Goal: Task Accomplishment & Management: Manage account settings

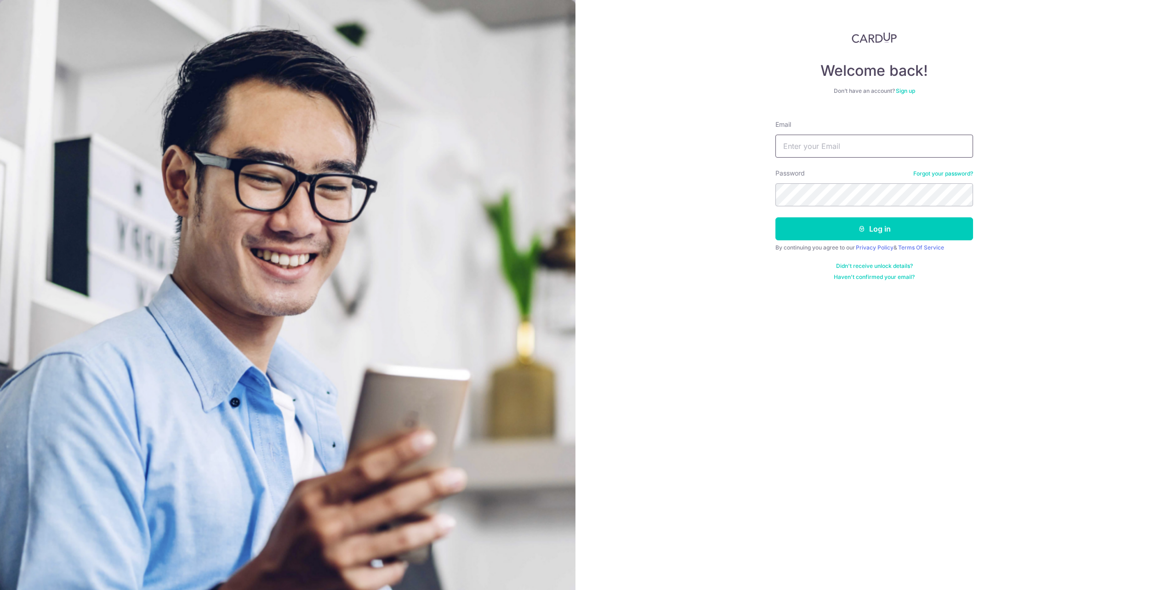
click at [783, 155] on input "Email" at bounding box center [874, 146] width 198 height 23
type input "[PERSON_NAME][EMAIL_ADDRESS][DOMAIN_NAME]"
click at [775, 217] on button "Log in" at bounding box center [874, 228] width 198 height 23
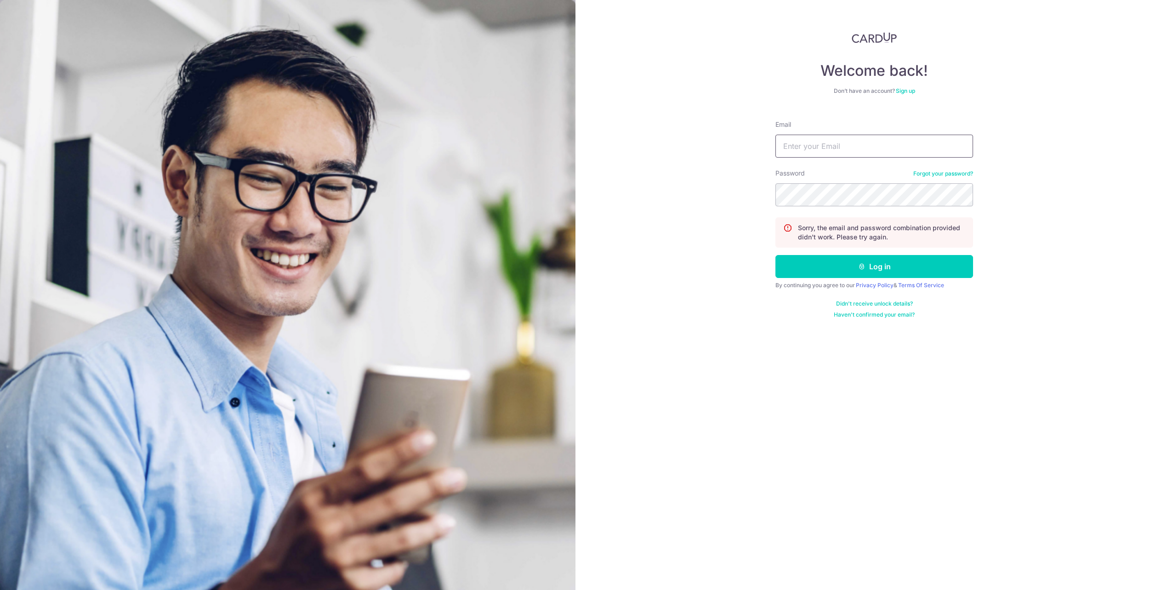
click at [832, 146] on input "Email" at bounding box center [874, 146] width 198 height 23
type input "[PERSON_NAME][EMAIL_ADDRESS][DOMAIN_NAME]"
click at [775, 255] on button "Log in" at bounding box center [874, 266] width 198 height 23
click at [893, 263] on button "Log in" at bounding box center [874, 266] width 198 height 23
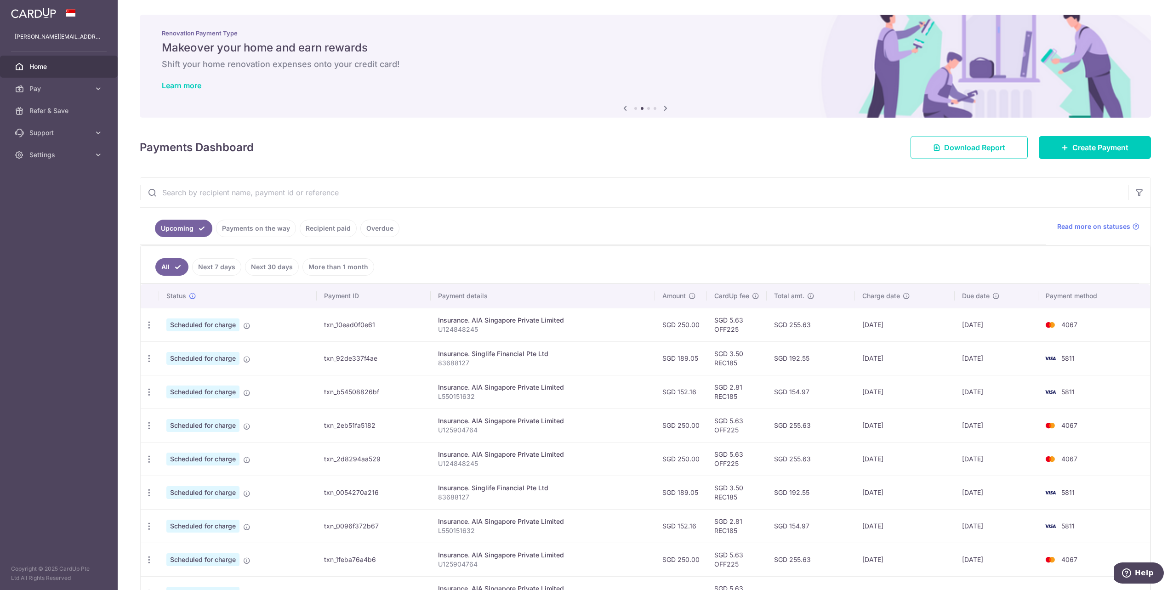
click at [217, 276] on ul "All Next 7 days Next 30 days More than 1 month" at bounding box center [640, 264] width 998 height 37
click at [216, 267] on link "Next 7 days" at bounding box center [216, 266] width 49 height 17
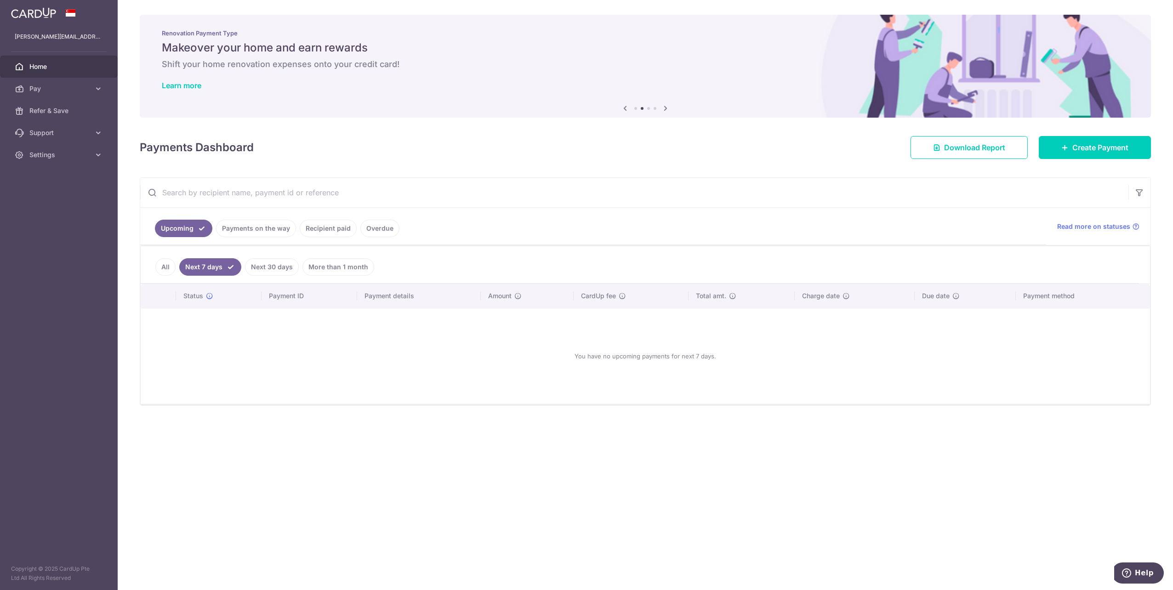
click at [164, 270] on link "All" at bounding box center [165, 266] width 20 height 17
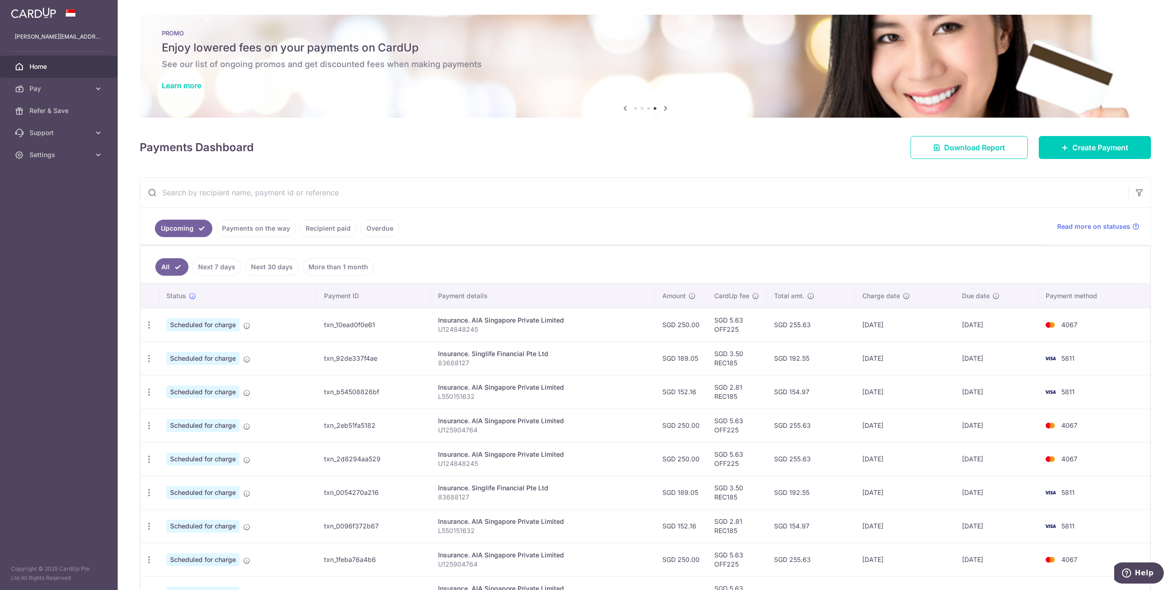
click at [1077, 207] on hr at bounding box center [645, 207] width 1010 height 0
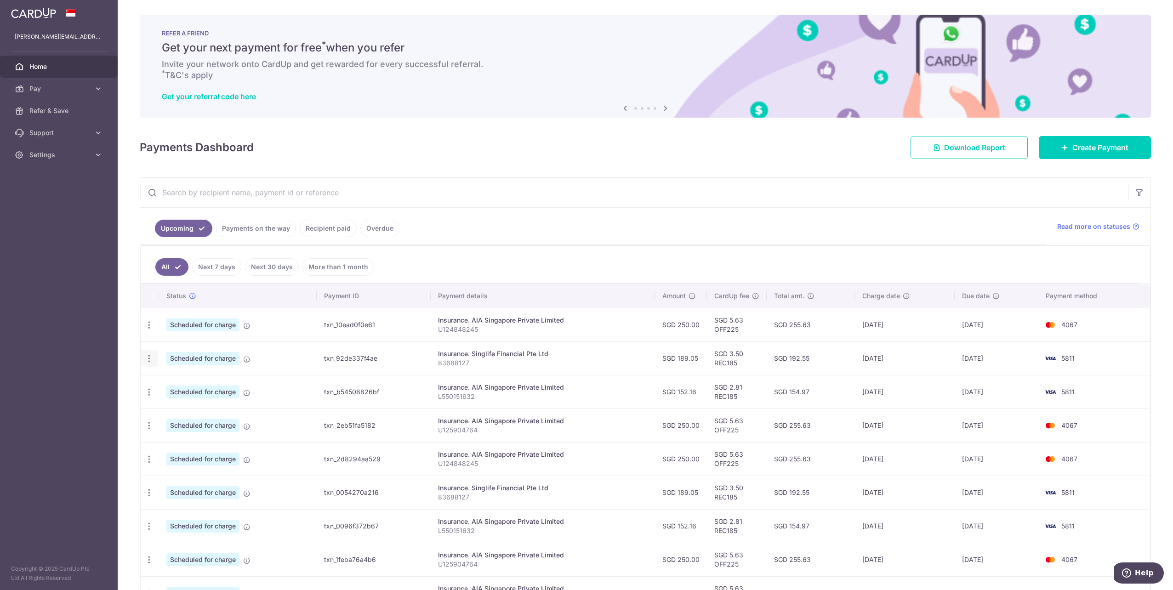
click at [151, 357] on icon "button" at bounding box center [149, 359] width 10 height 10
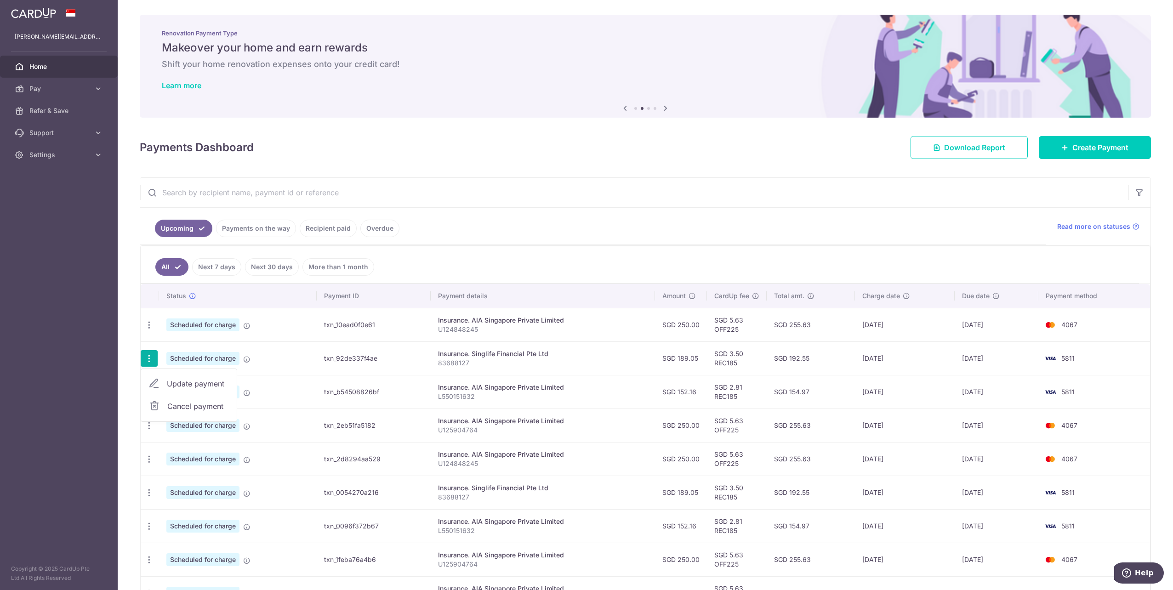
click at [176, 380] on span "Update payment" at bounding box center [198, 383] width 62 height 11
radio input "true"
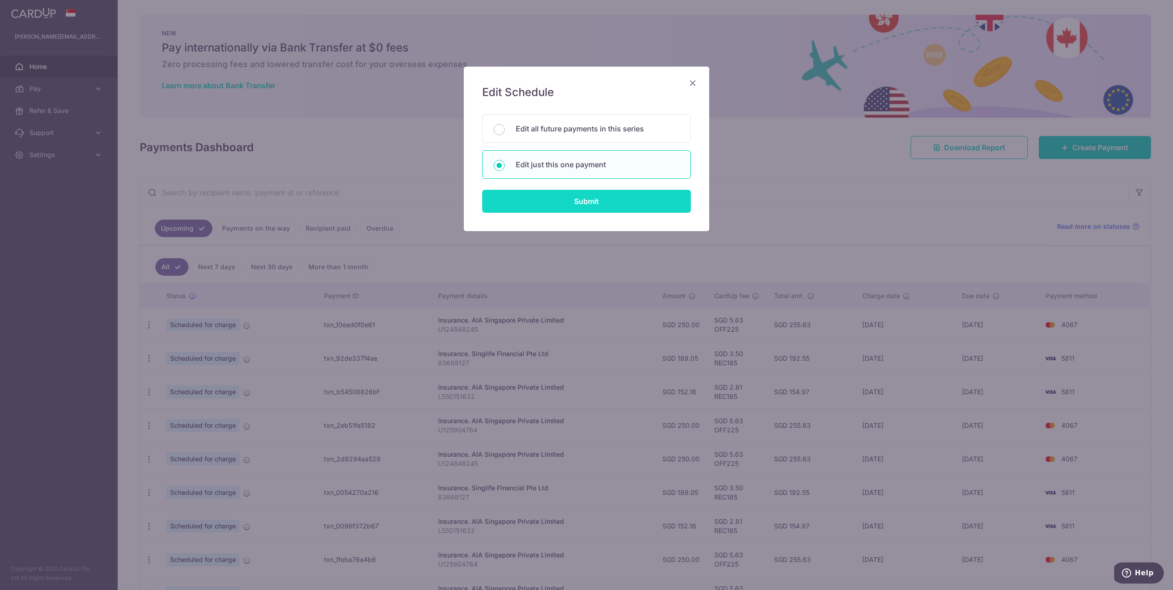
click at [615, 200] on input "Submit" at bounding box center [586, 201] width 209 height 23
radio input "true"
type input "189.05"
type input "[DATE]"
type input "83688127"
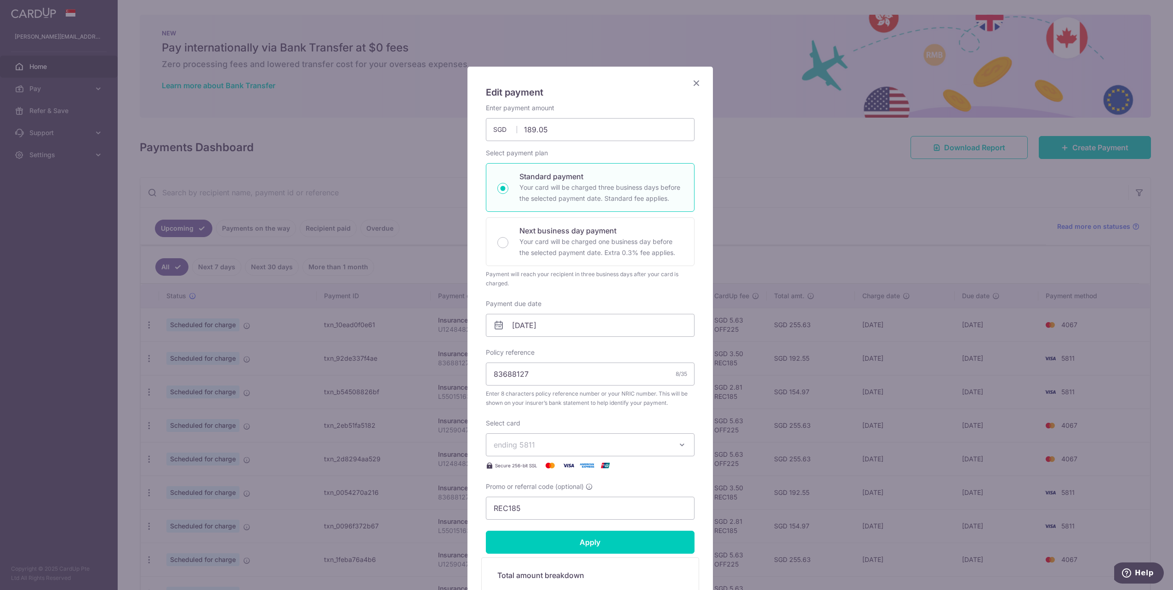
click at [575, 449] on span "ending 5811" at bounding box center [582, 444] width 176 height 11
click at [540, 537] on span "**** 4067" at bounding box center [533, 532] width 35 height 11
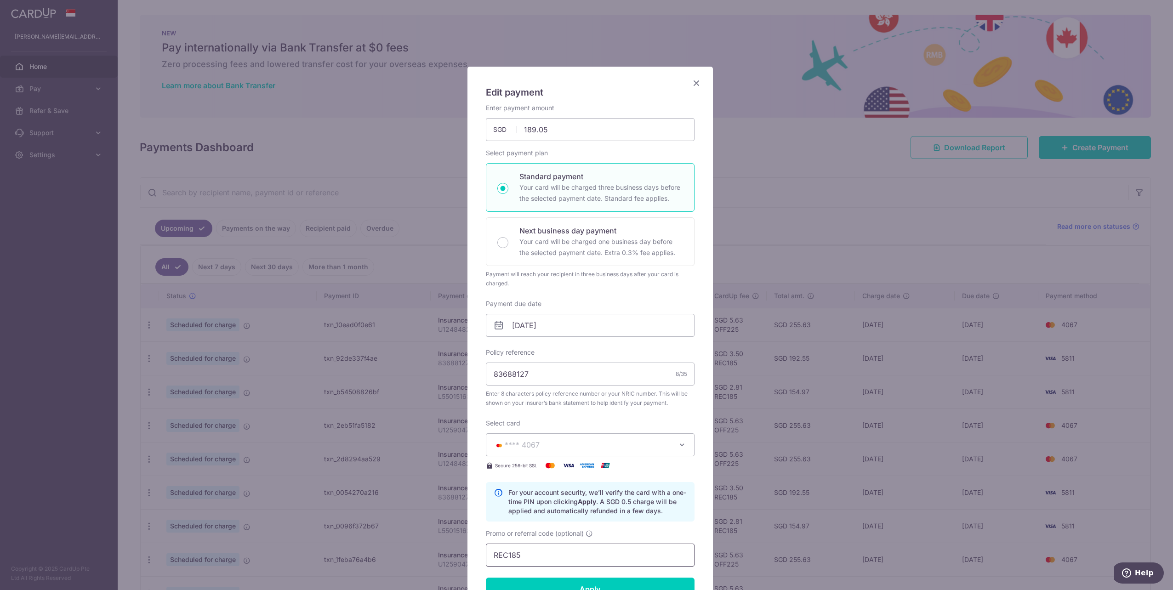
drag, startPoint x: 535, startPoint y: 559, endPoint x: 433, endPoint y: 546, distance: 102.4
click at [433, 546] on div "Edit payment By clicking apply, you will make changes to all payments to Singli…" at bounding box center [586, 295] width 1173 height 590
paste input "OFF22"
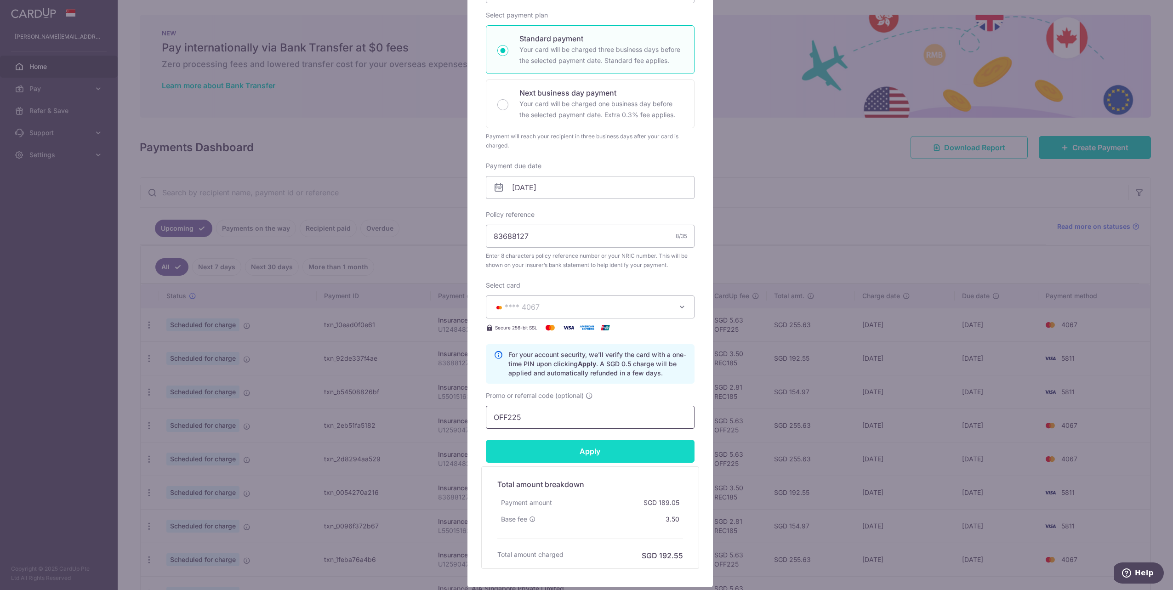
type input "OFF225"
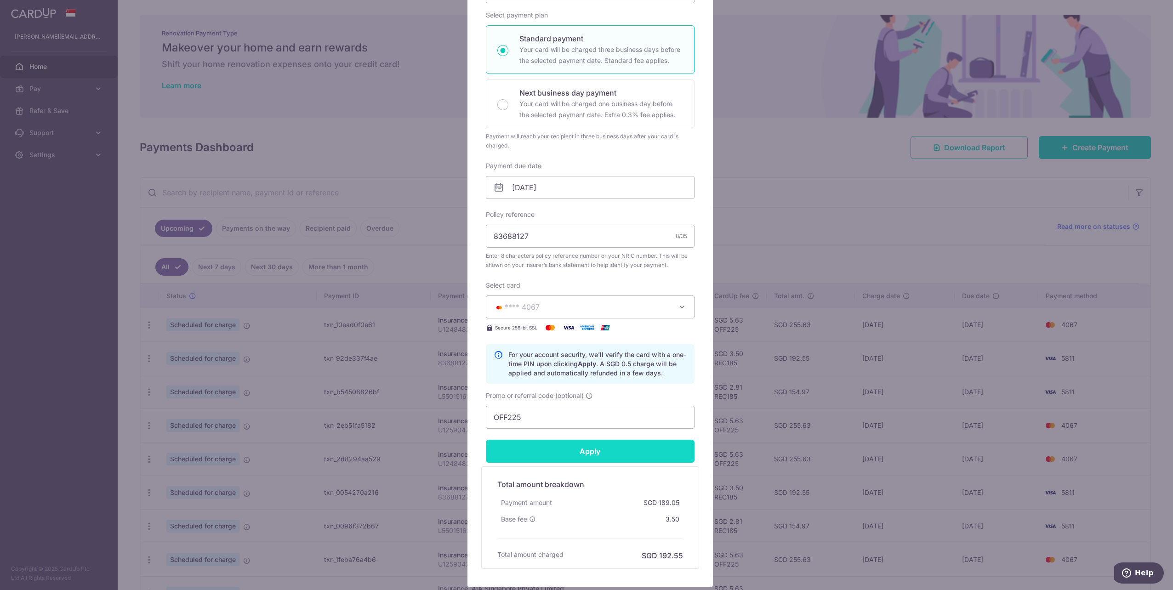
click at [585, 449] on input "Apply" at bounding box center [590, 451] width 209 height 23
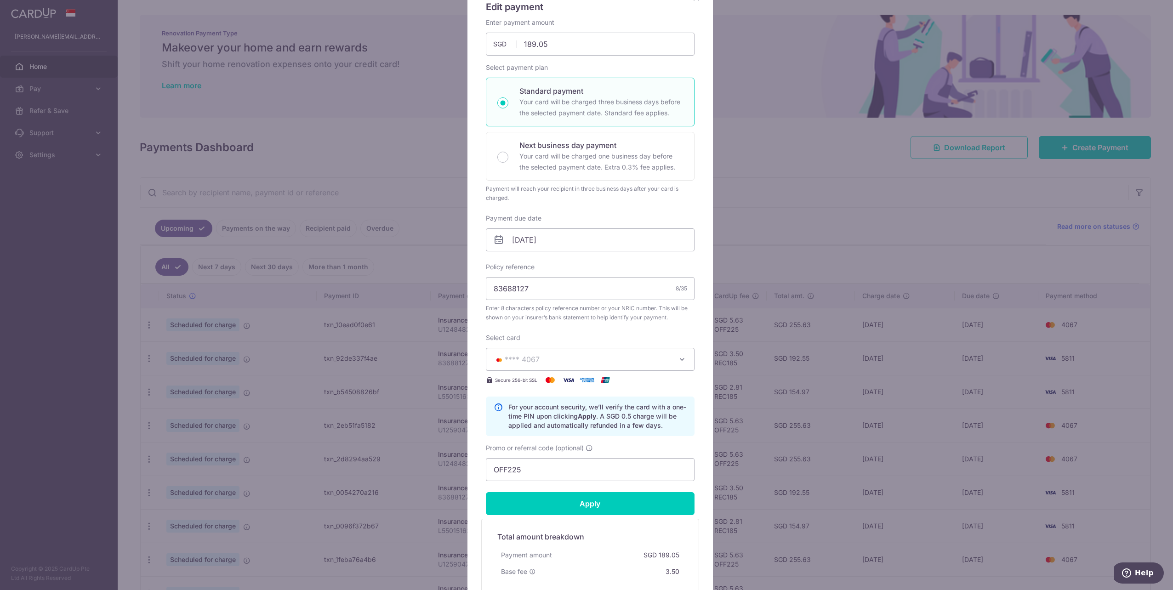
scroll to position [0, 0]
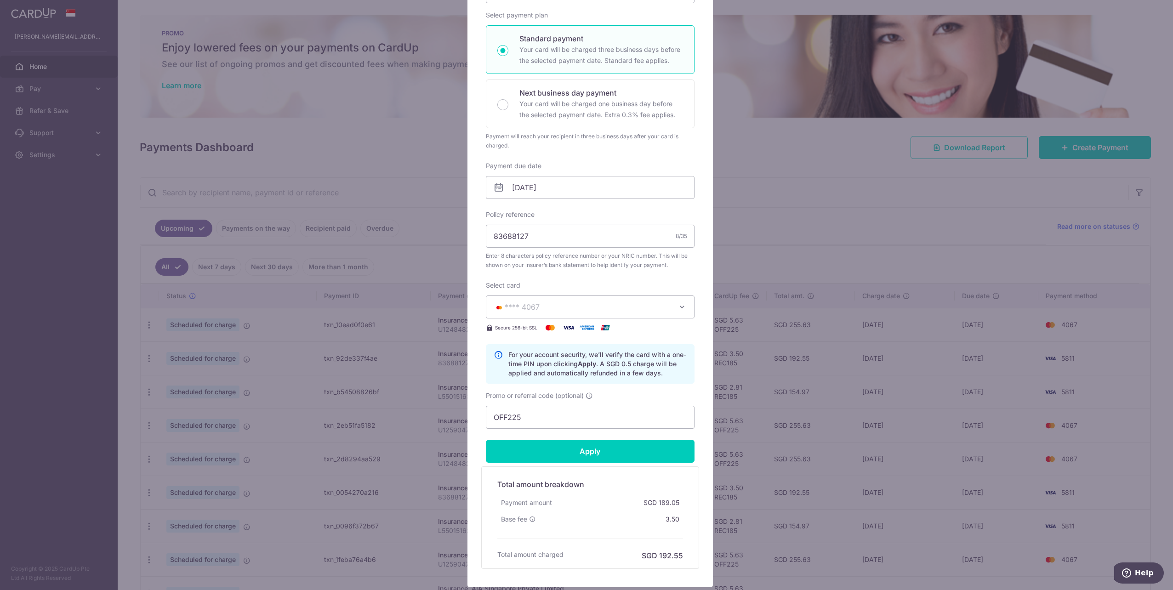
type input "Successfully Applied"
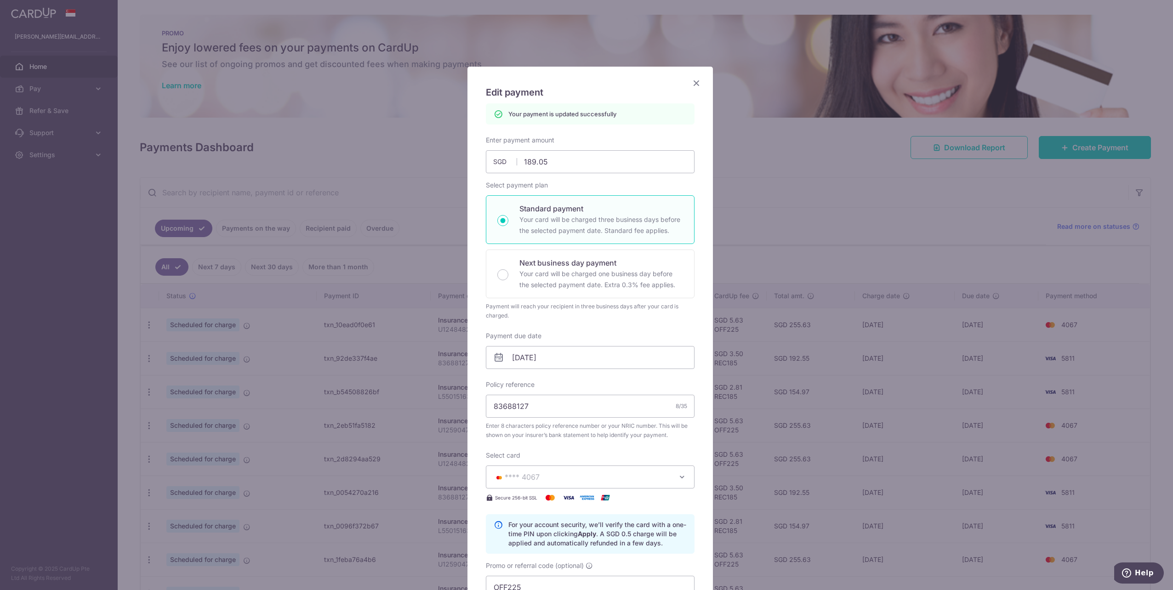
click at [694, 84] on icon "Close" at bounding box center [696, 82] width 11 height 11
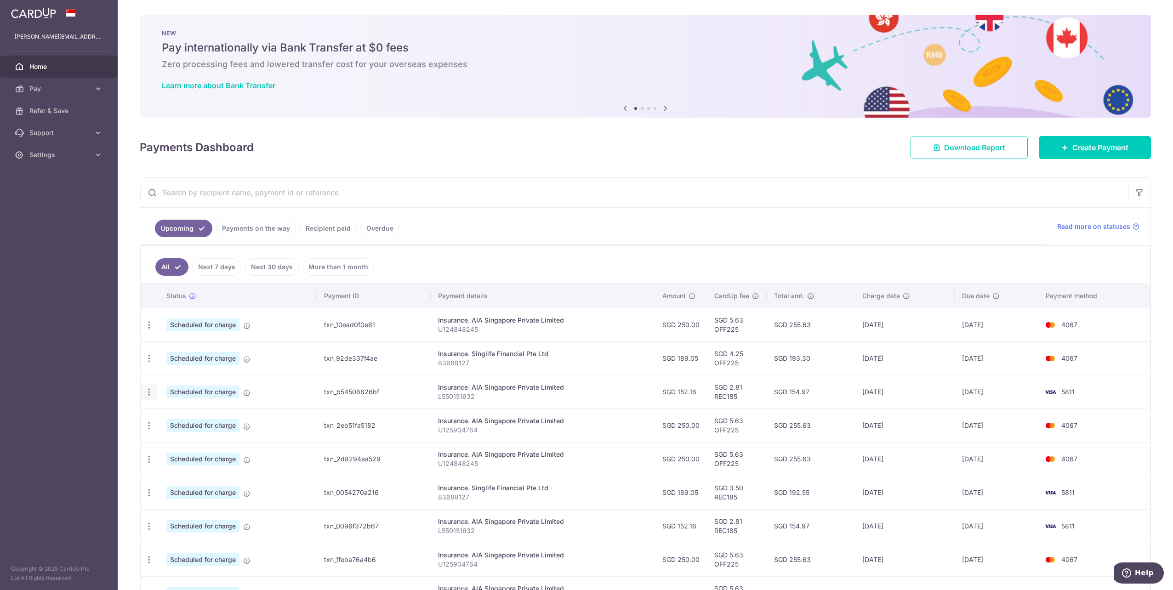
click at [151, 392] on icon "button" at bounding box center [149, 392] width 10 height 10
click at [180, 417] on span "Update payment" at bounding box center [198, 417] width 62 height 11
radio input "true"
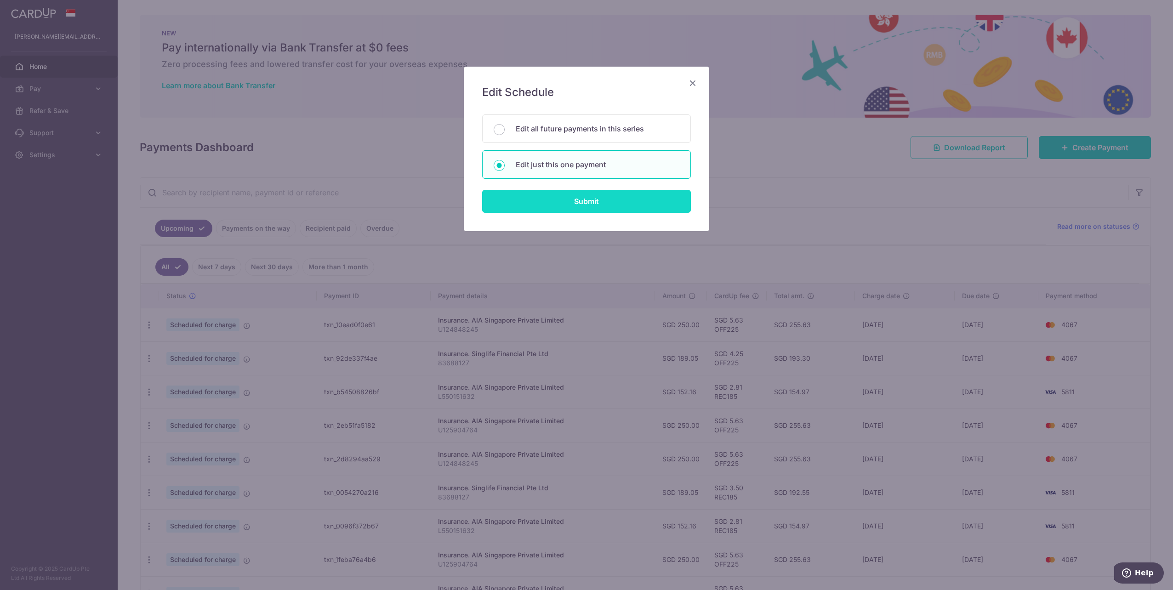
click at [602, 206] on input "Submit" at bounding box center [586, 201] width 209 height 23
radio input "true"
type input "152.16"
type input "[DATE]"
type input "L550151632"
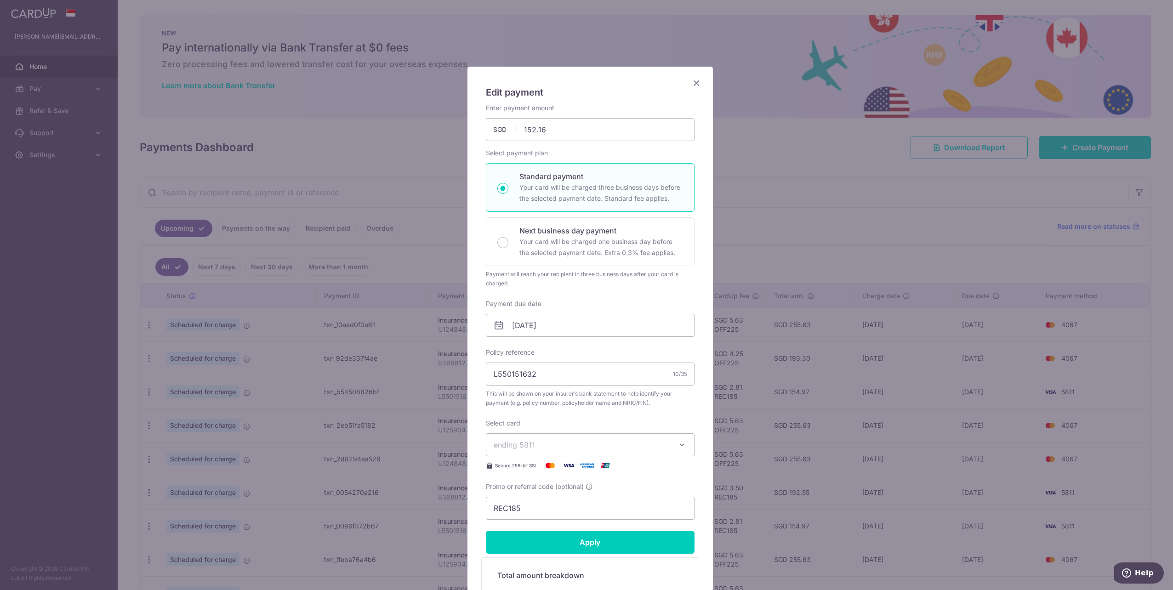
click at [564, 446] on span "ending 5811" at bounding box center [582, 444] width 176 height 11
click at [553, 529] on span "**** 4067" at bounding box center [590, 532] width 193 height 11
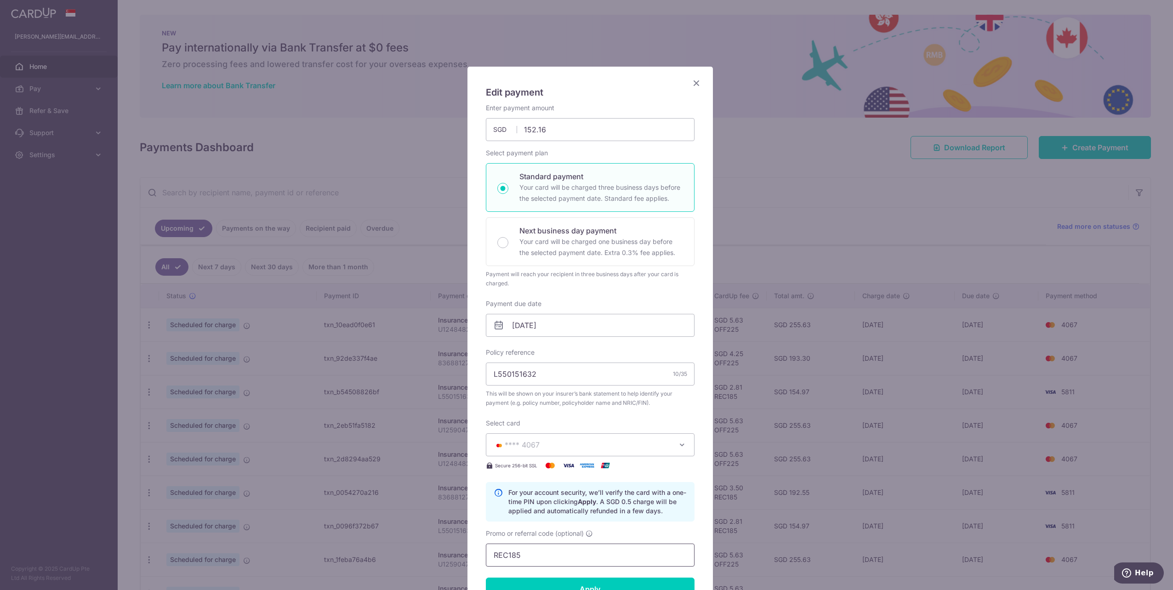
drag, startPoint x: 520, startPoint y: 553, endPoint x: 451, endPoint y: 551, distance: 69.0
click at [451, 551] on div "Edit payment By clicking apply, you will make changes to all payments to AIA Si…" at bounding box center [586, 295] width 1173 height 590
paste input "OFF22"
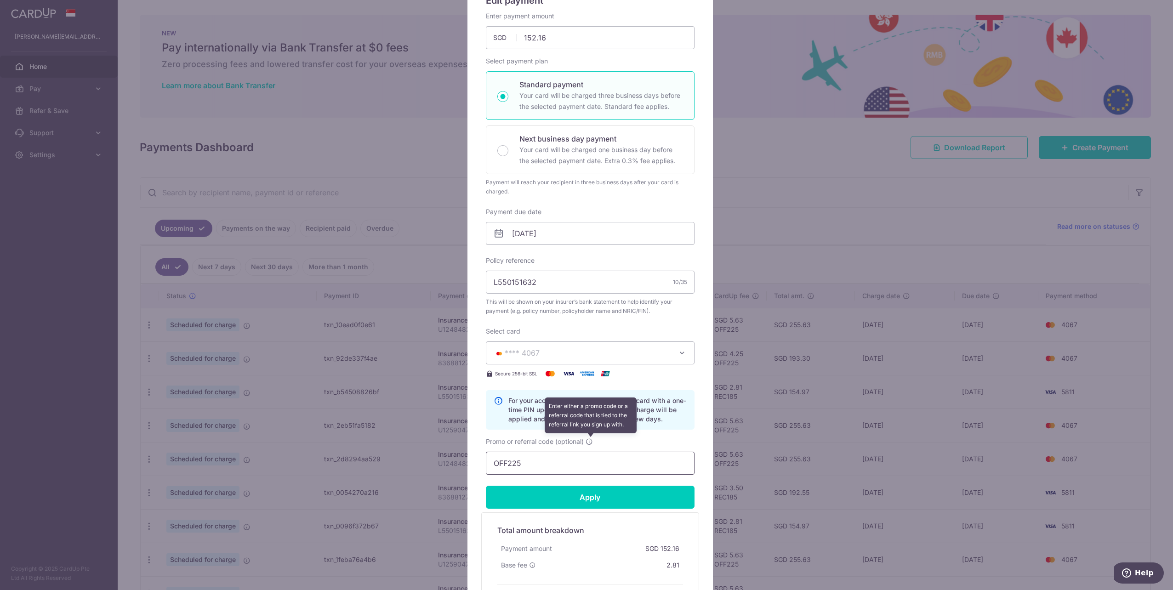
scroll to position [184, 0]
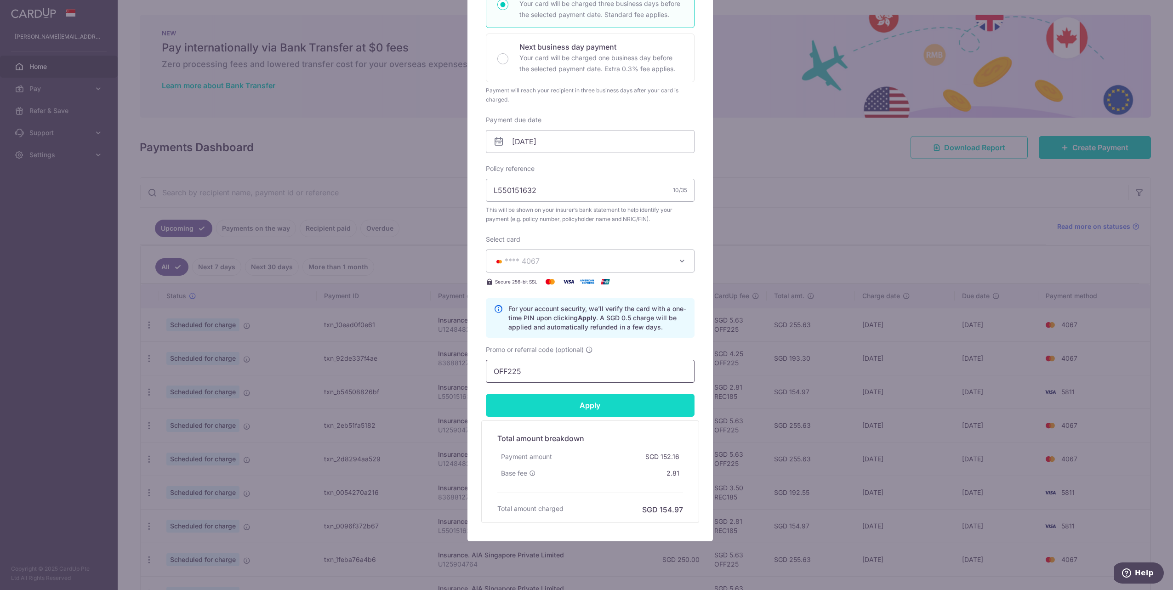
type input "OFF225"
click at [570, 406] on input "Apply" at bounding box center [590, 405] width 209 height 23
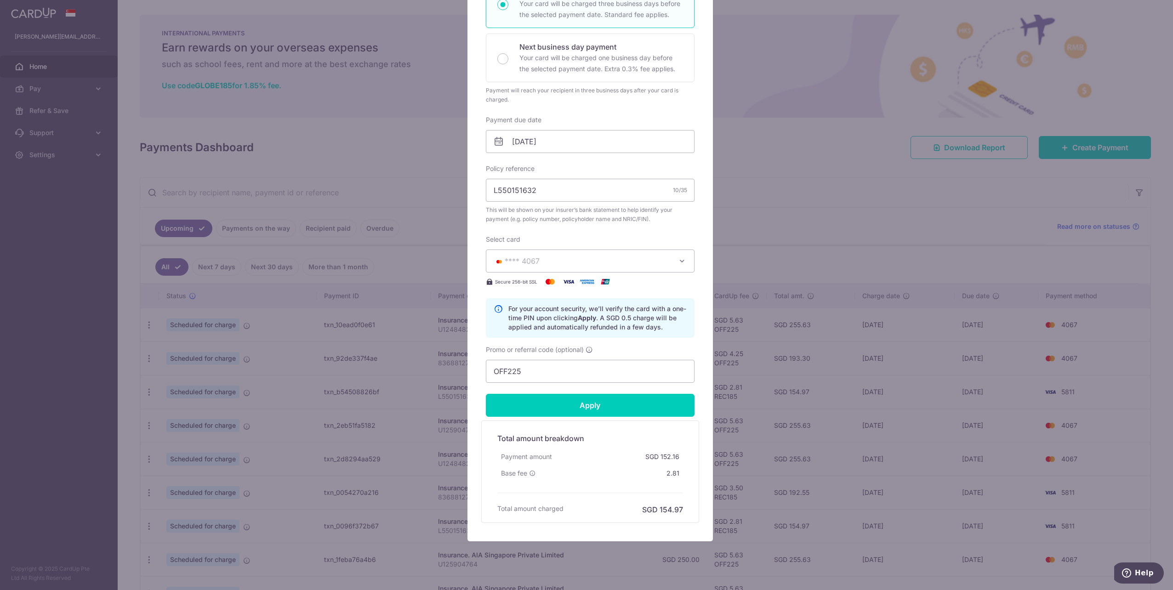
type input "Successfully Applied"
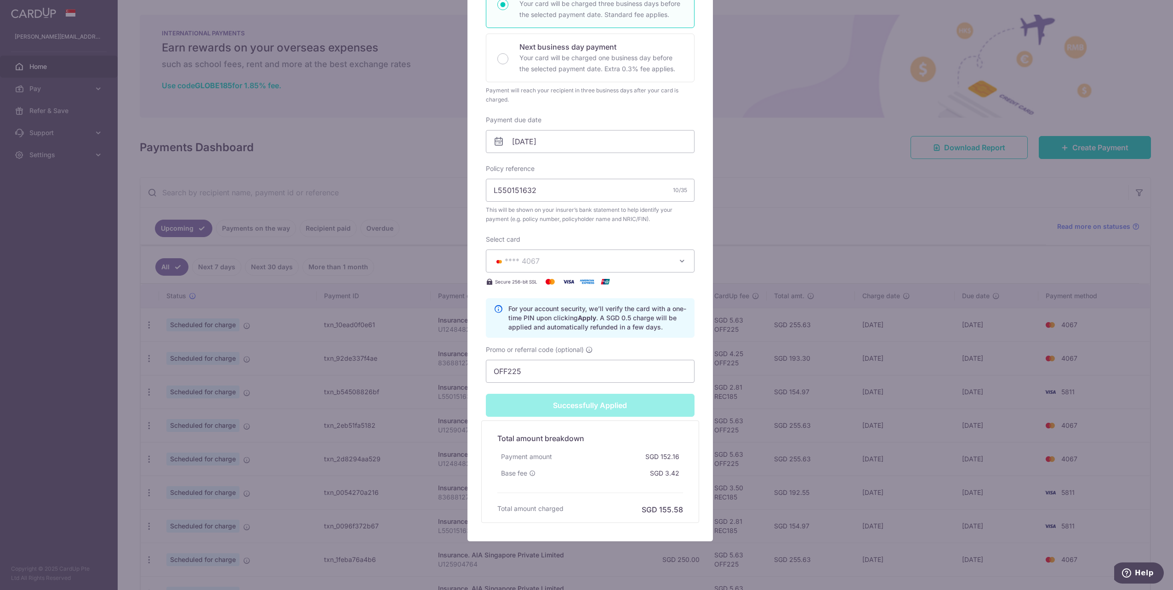
scroll to position [0, 0]
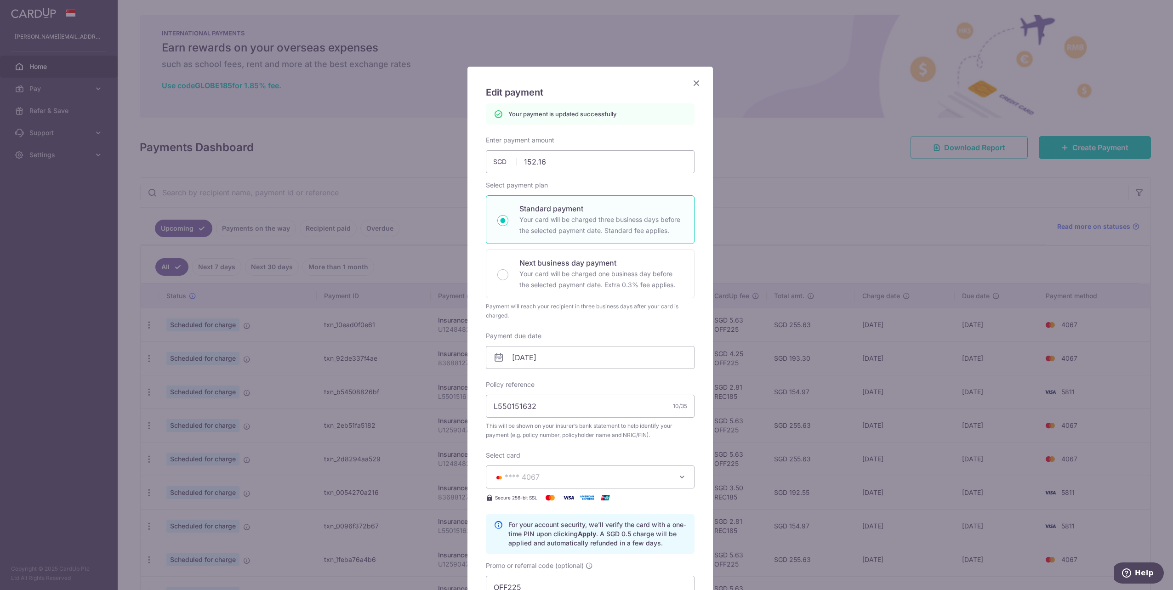
click at [691, 79] on icon "Close" at bounding box center [696, 82] width 11 height 11
